Goal: Information Seeking & Learning: Learn about a topic

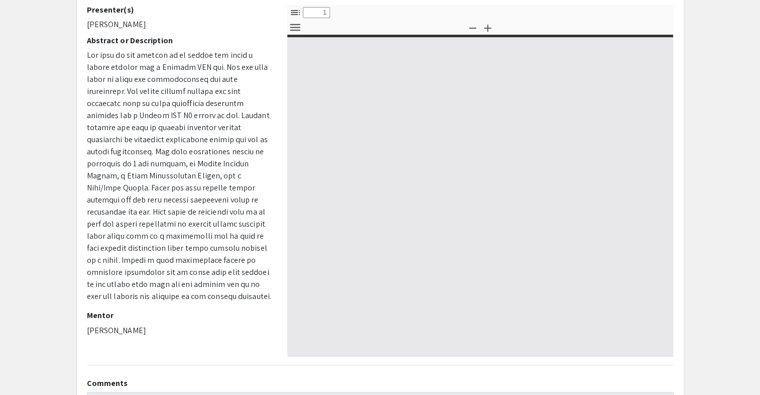
scroll to position [100, 0]
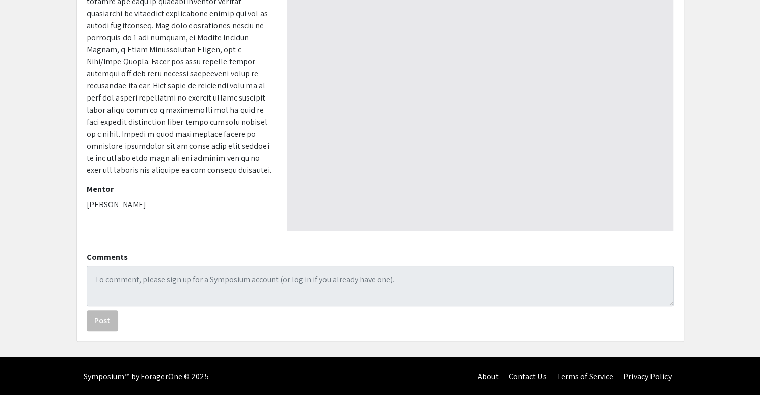
select select "custom"
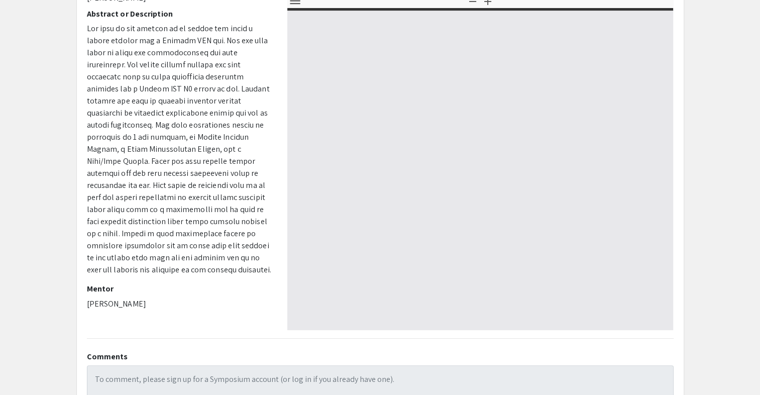
type input "0"
select select "custom"
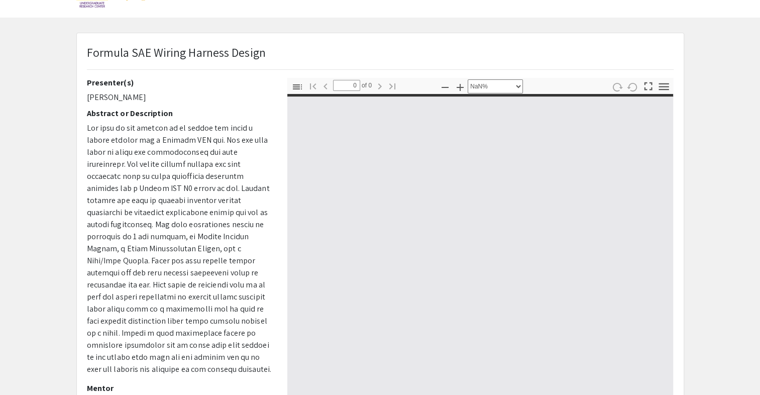
scroll to position [27, 0]
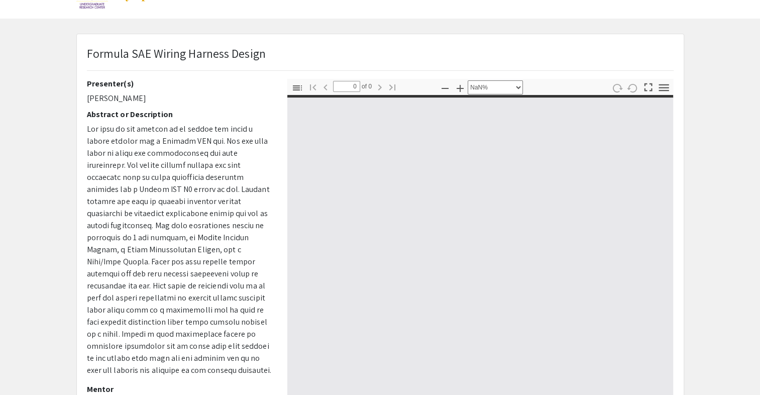
type input "1"
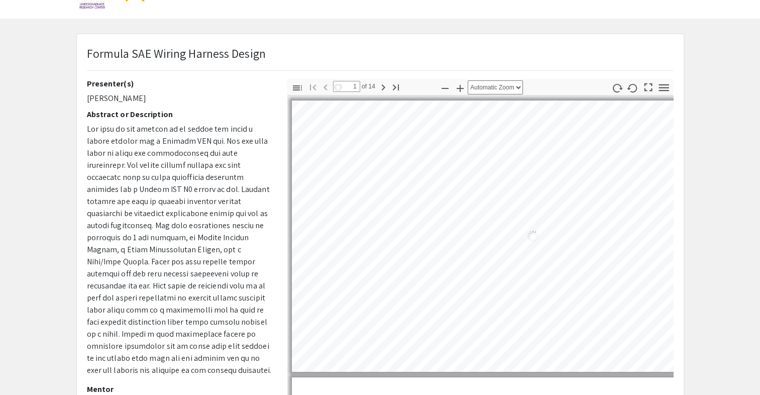
select select "auto"
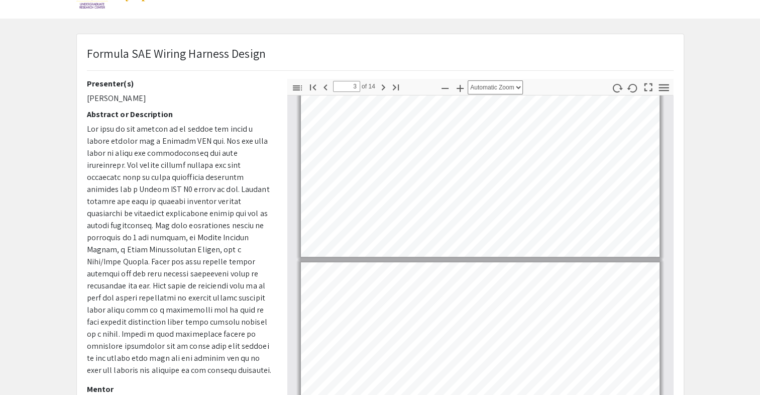
type input "2"
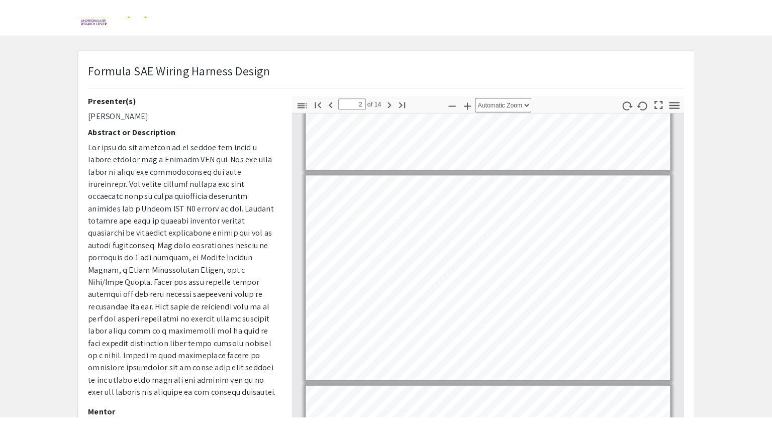
scroll to position [152, 0]
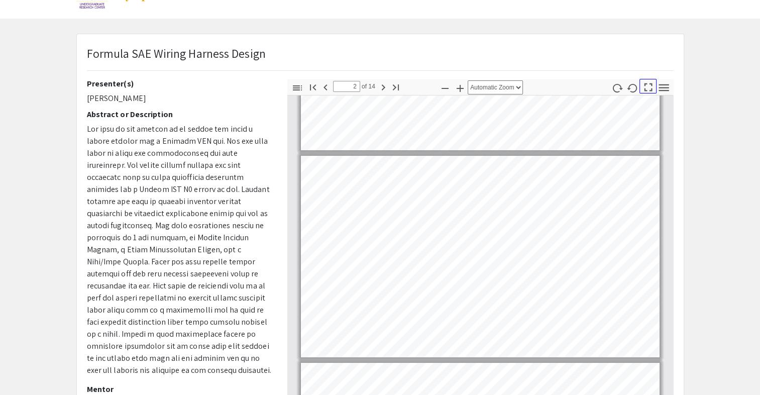
click at [647, 89] on icon "button" at bounding box center [649, 87] width 8 height 8
select select "page-fit"
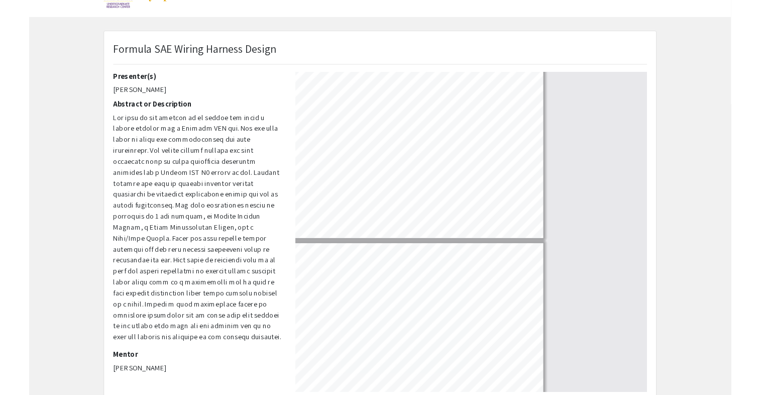
scroll to position [434, 0]
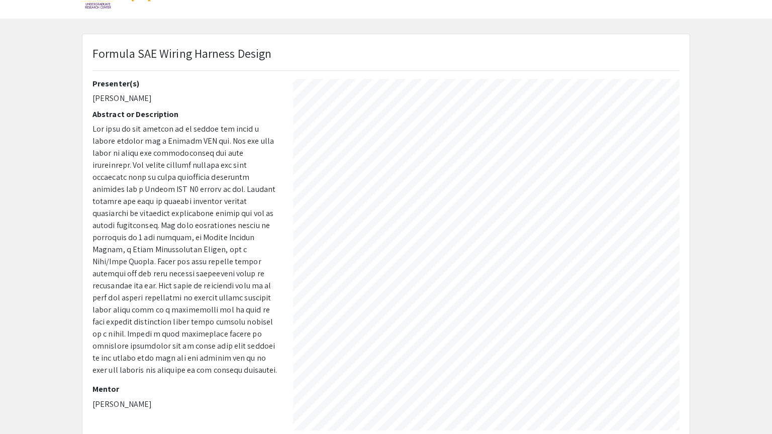
type input "10"
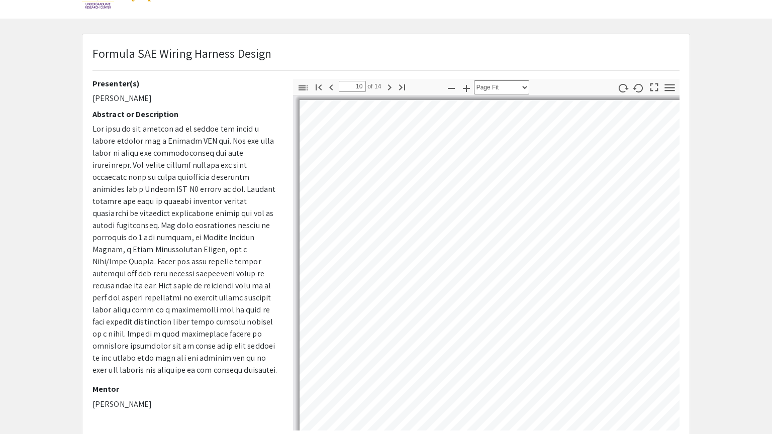
select select "auto"
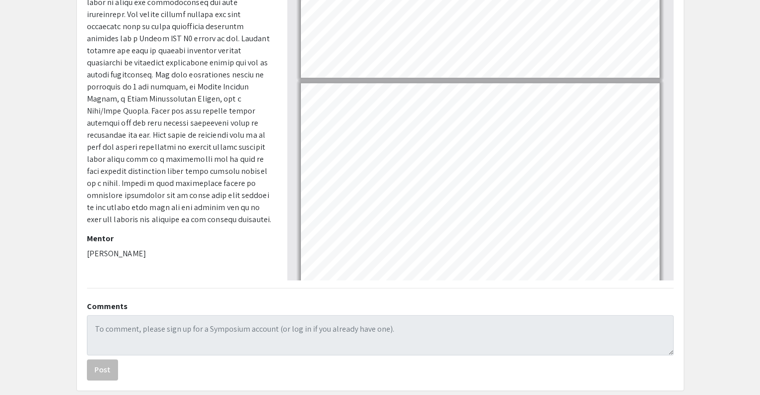
scroll to position [2168, 0]
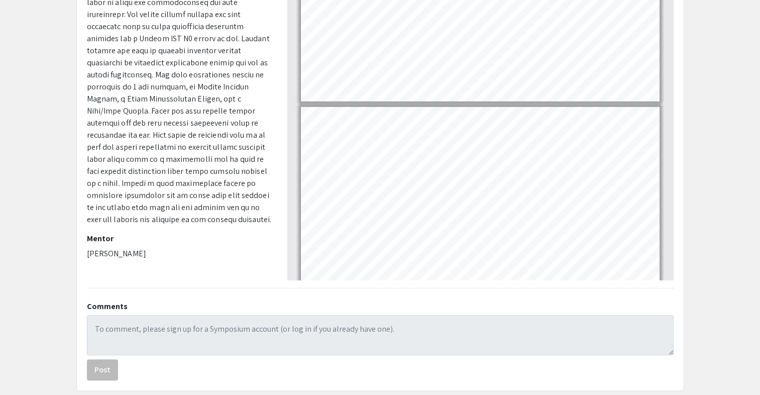
type input "14"
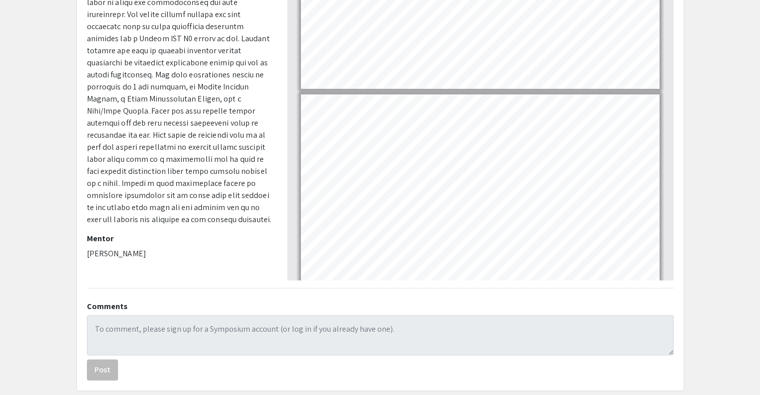
scroll to position [2564, 0]
